Goal: Check status: Check status

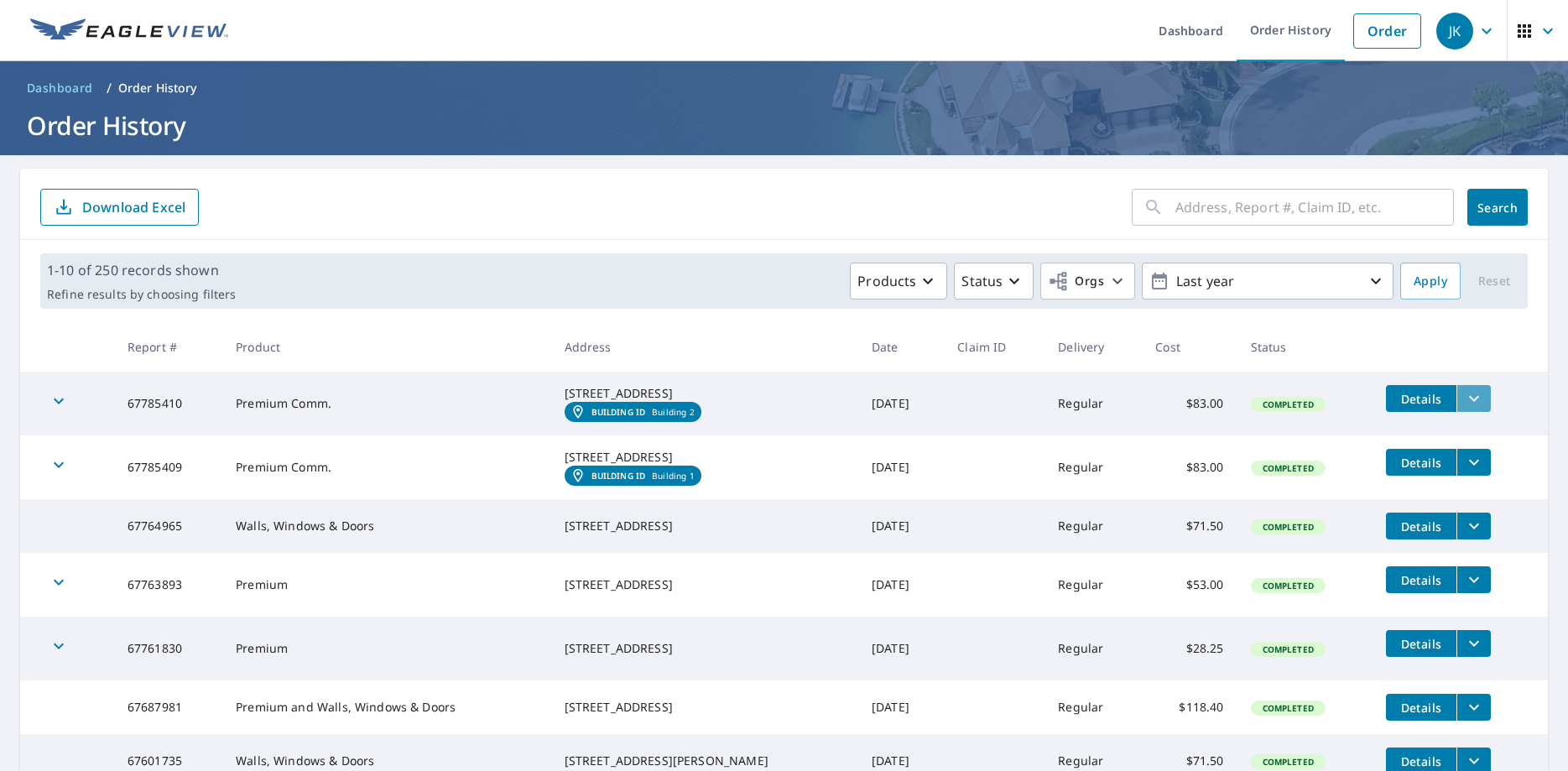
click at [1479, 397] on icon "filesDropdownBtn-67785410" at bounding box center [1473, 398] width 20 height 20
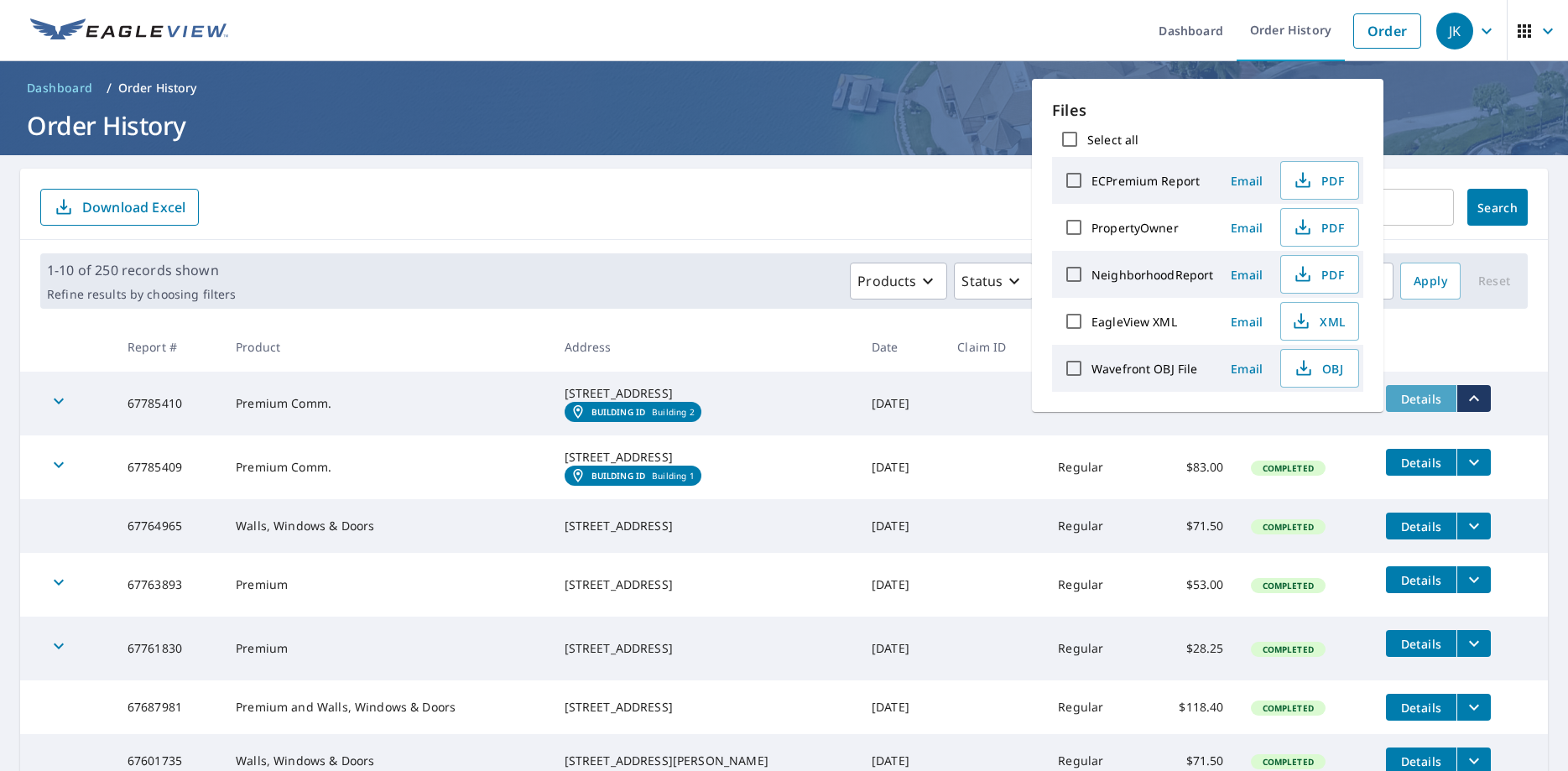
click at [1415, 398] on span "Details" at bounding box center [1420, 398] width 50 height 16
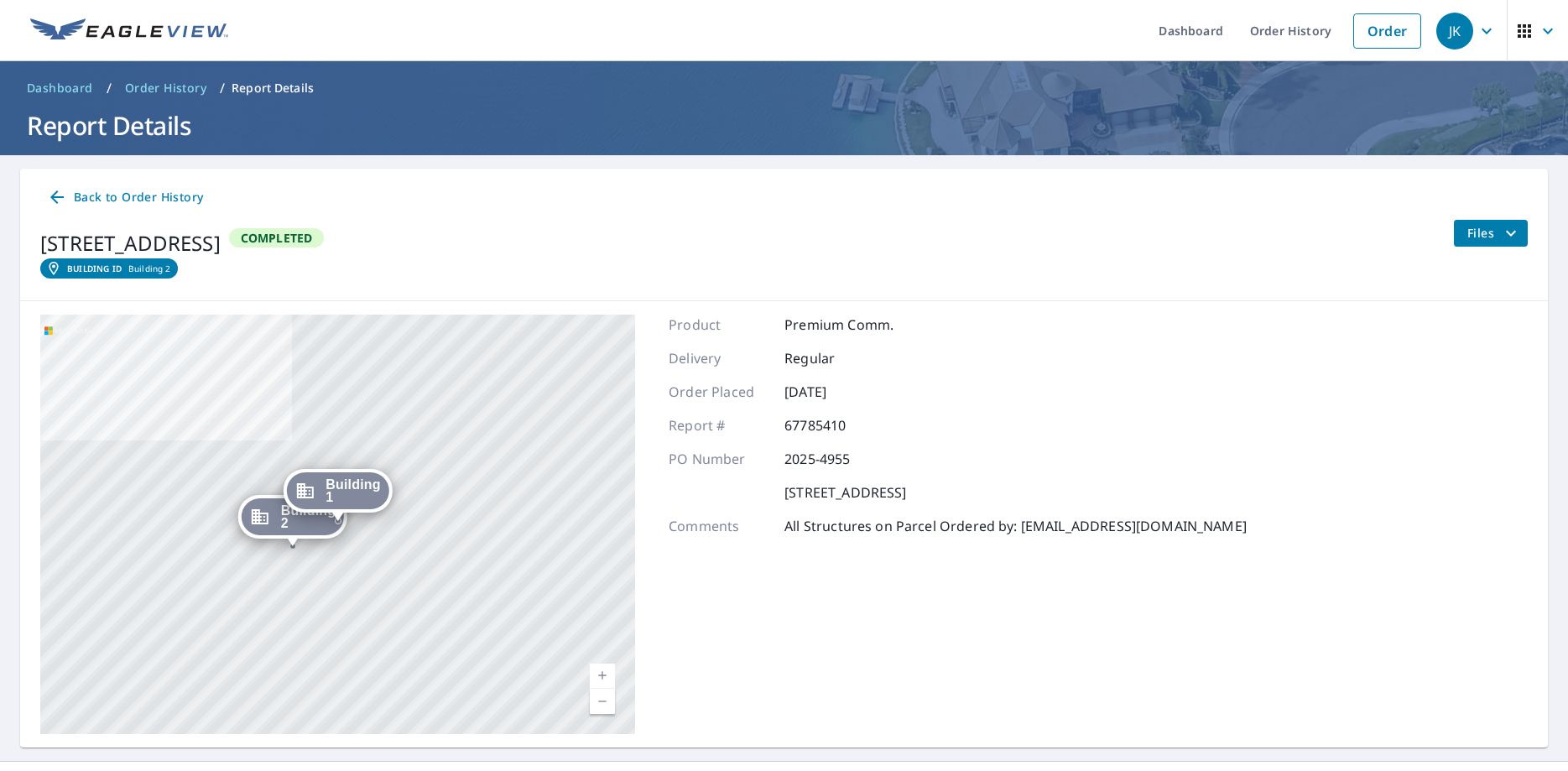
click at [57, 189] on icon at bounding box center [57, 197] width 20 height 20
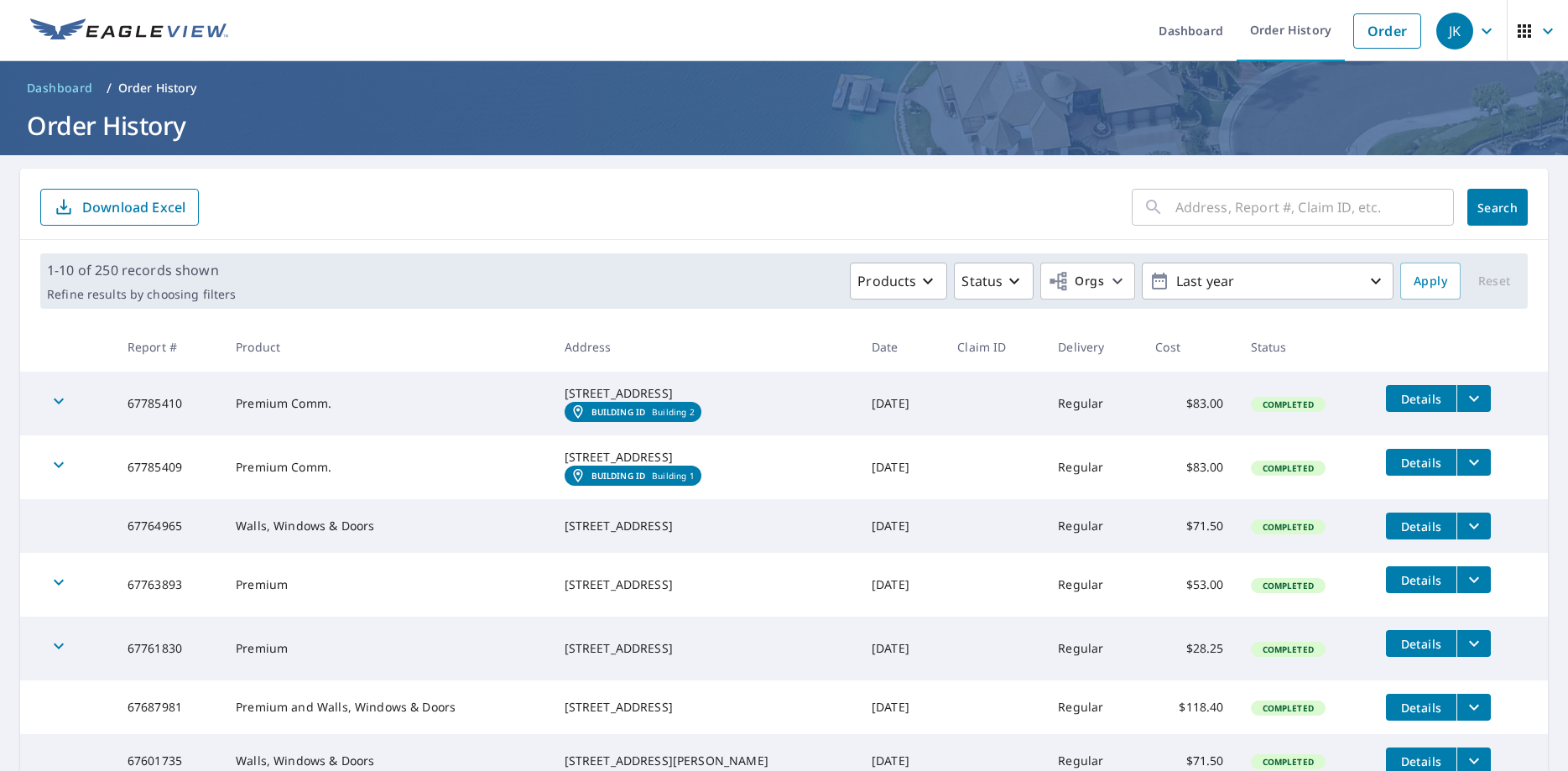
click at [416, 417] on td "Premium Comm." at bounding box center [386, 404] width 328 height 64
click at [60, 409] on icon "button" at bounding box center [58, 400] width 20 height 20
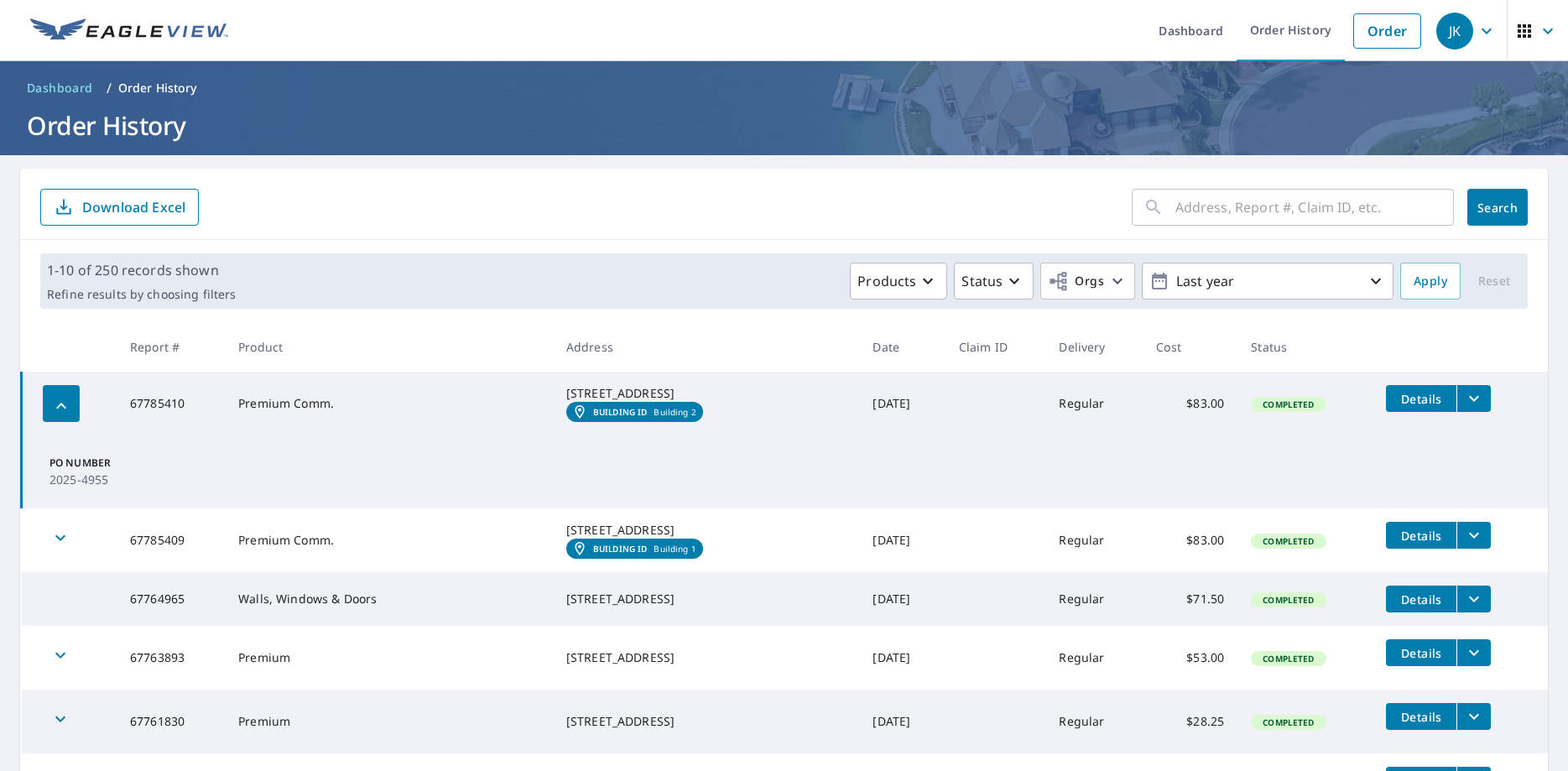
click at [59, 548] on icon "button" at bounding box center [60, 537] width 20 height 20
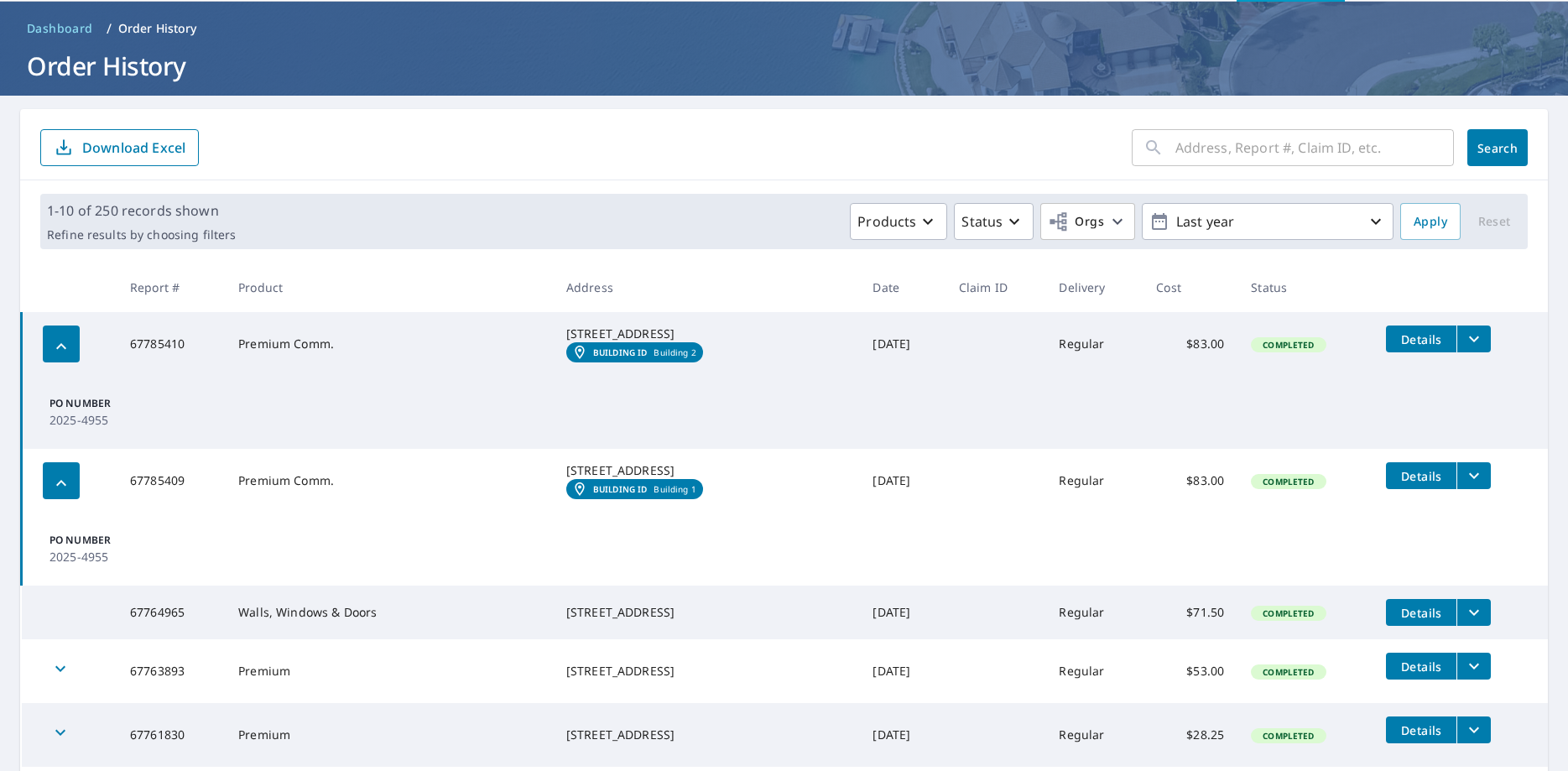
scroll to position [111, 0]
